Goal: Transaction & Acquisition: Purchase product/service

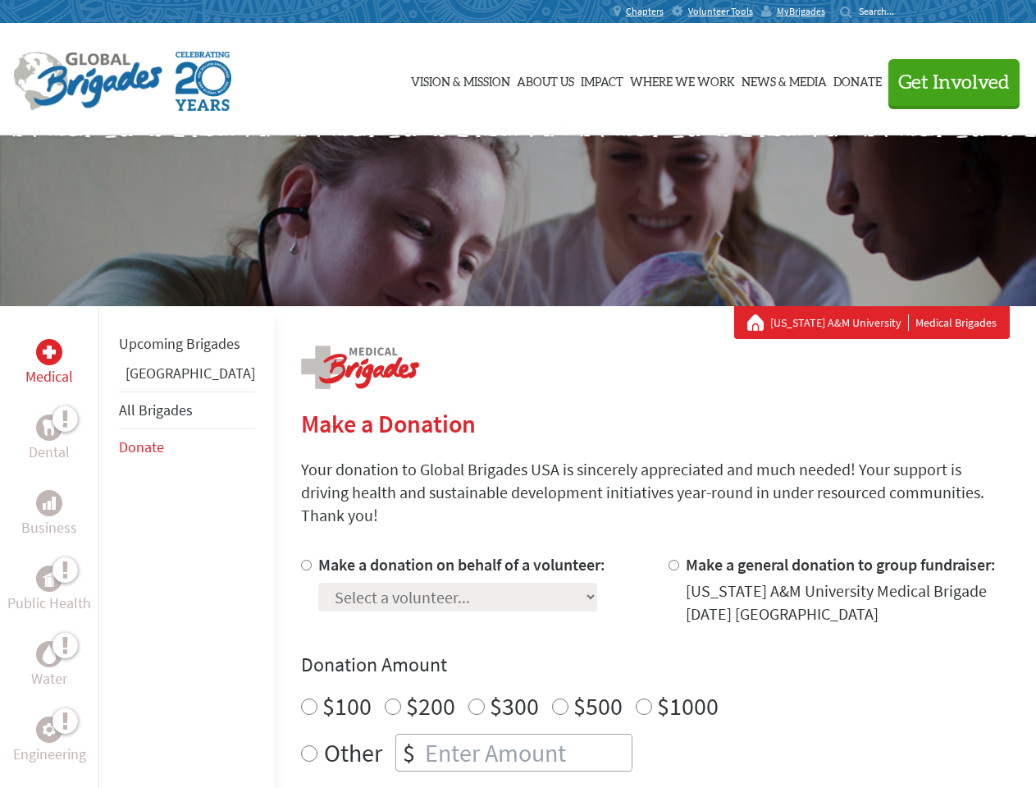
click at [906, 11] on div "Search for:" at bounding box center [873, 11] width 66 height 13
click at [947, 82] on span "Get Involved" at bounding box center [954, 83] width 112 height 20
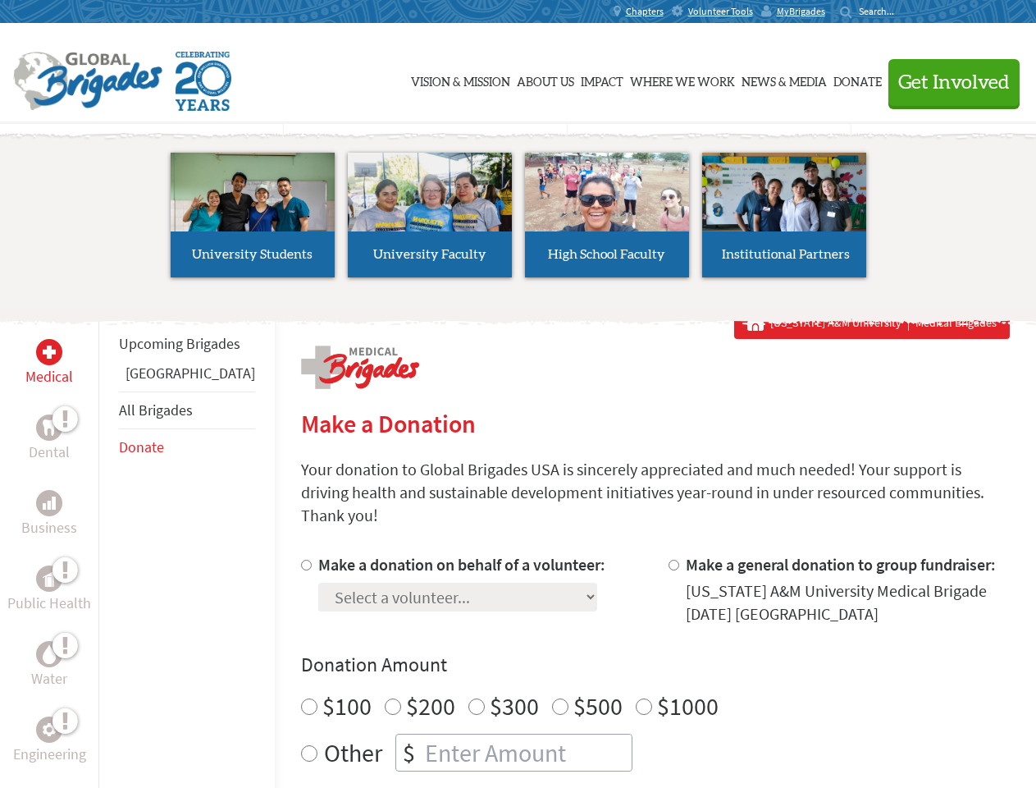
click at [519, 221] on li "High School Faculty" at bounding box center [607, 214] width 177 height 151
click at [108, 546] on div "Upcoming Brigades Greece All Brigades Donate" at bounding box center [186, 700] width 176 height 788
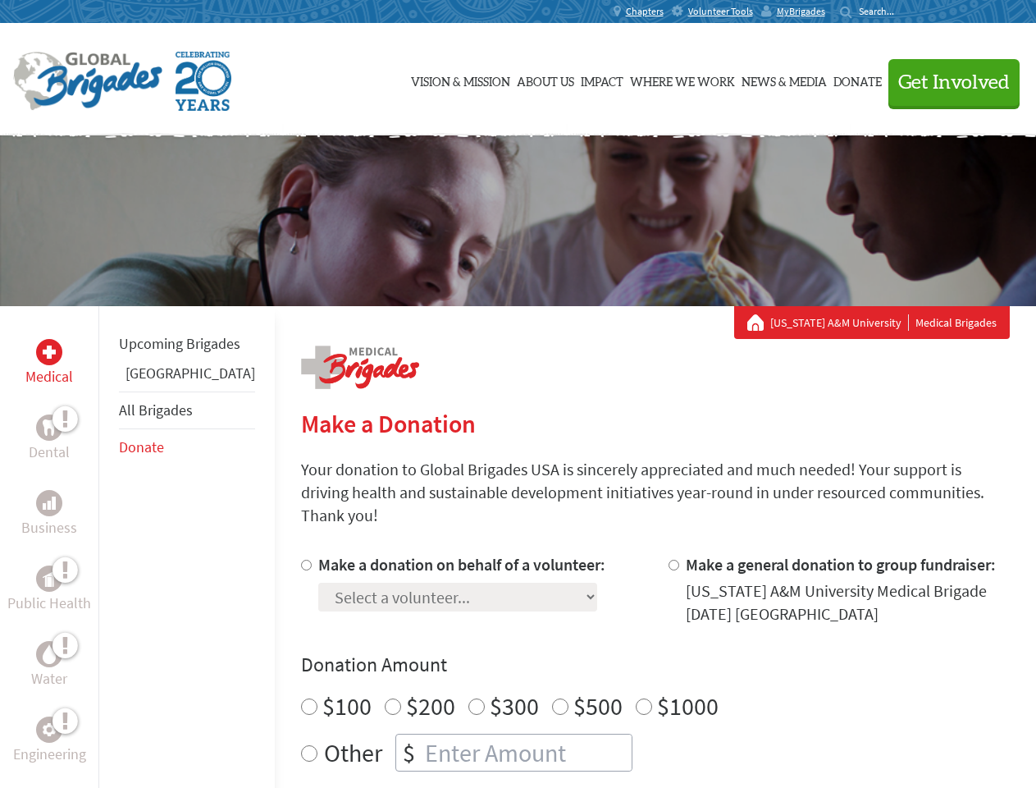
click at [627, 659] on div "Donation Amount $100 $200 $300 $500 $1000 Other $" at bounding box center [655, 711] width 709 height 120
click at [301, 560] on input "Make a donation on behalf of a volunteer:" at bounding box center [306, 565] width 11 height 11
radio input "true"
click at [669, 560] on input "Make a general donation to group fundraiser:" at bounding box center [674, 565] width 11 height 11
radio input "true"
